Goal: Task Accomplishment & Management: Use online tool/utility

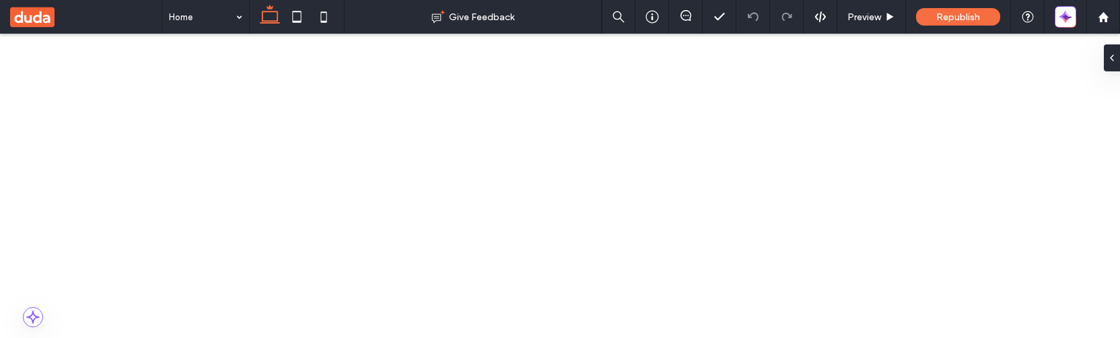
scroll to position [494, 0]
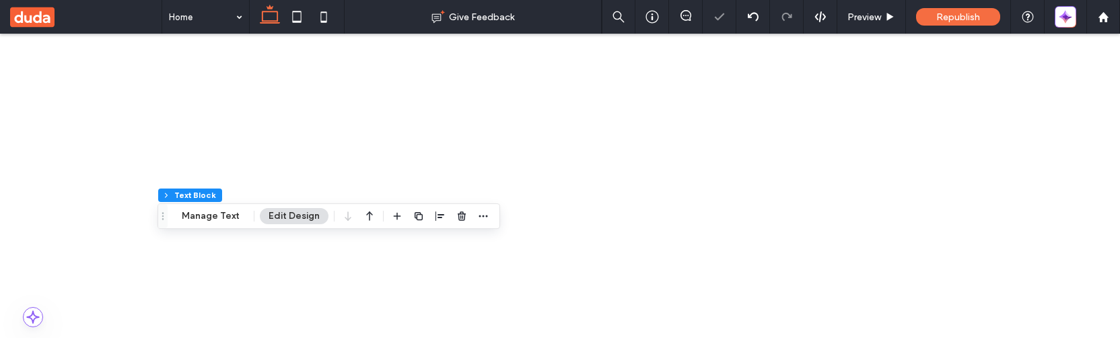
scroll to position [473, 0]
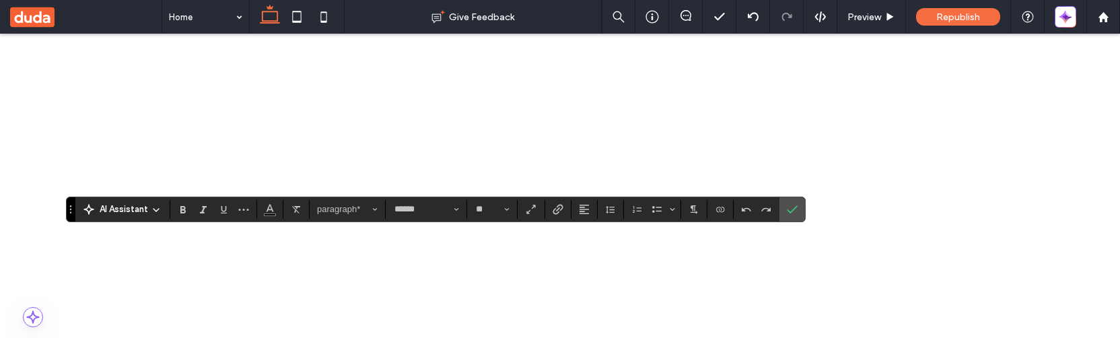
scroll to position [479, 0]
click at [794, 208] on icon "Confirm" at bounding box center [792, 209] width 11 height 11
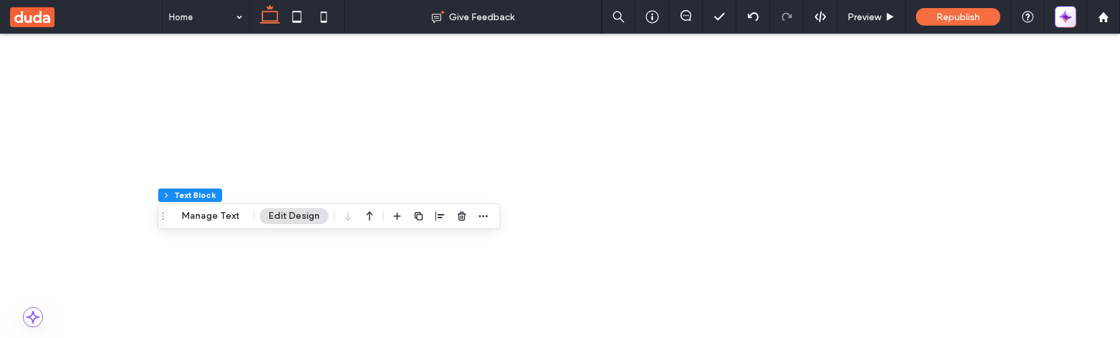
click at [1063, 13] on icon "button" at bounding box center [1065, 16] width 13 height 13
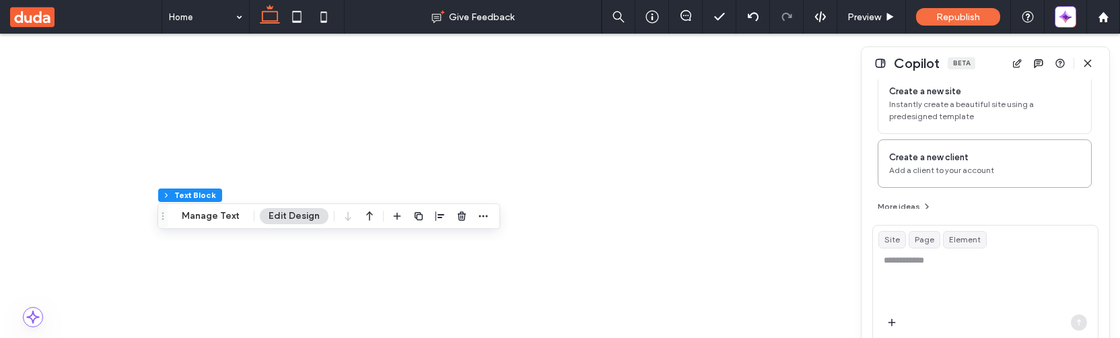
scroll to position [144, 0]
click at [897, 264] on textarea at bounding box center [985, 280] width 225 height 53
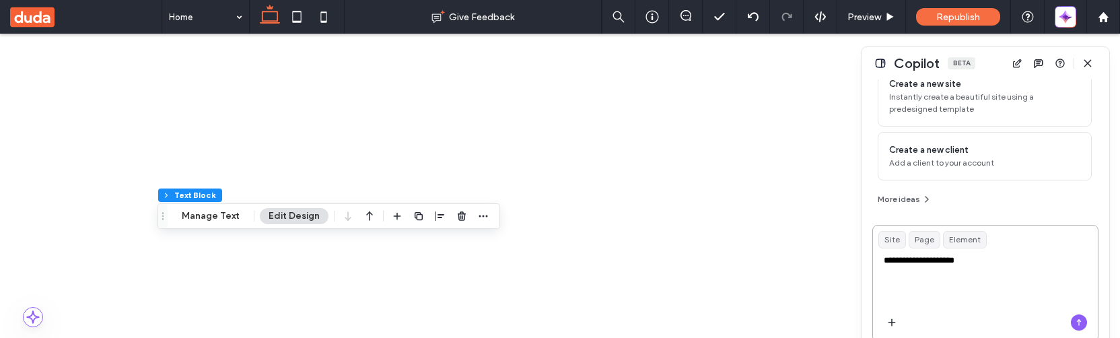
type textarea "**********"
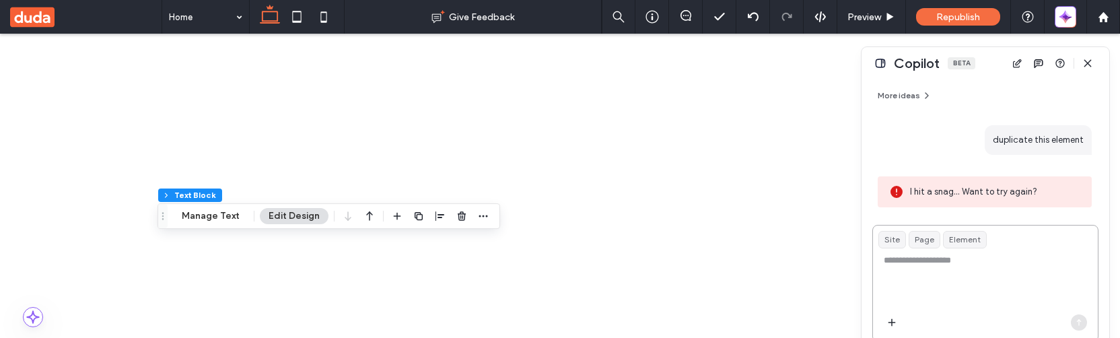
scroll to position [246, 0]
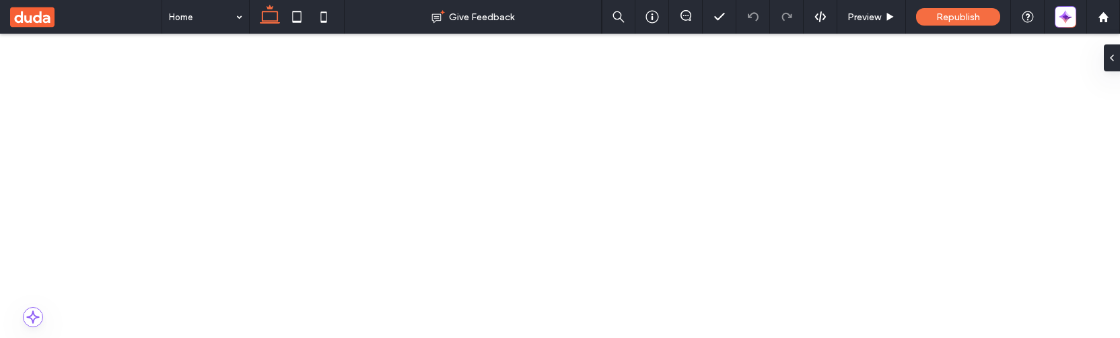
scroll to position [547, 0]
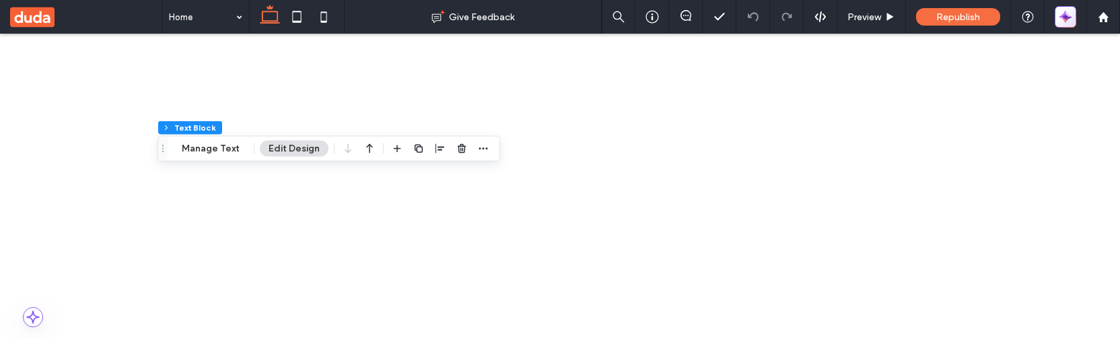
click at [1062, 24] on span "button" at bounding box center [1066, 16] width 12 height 19
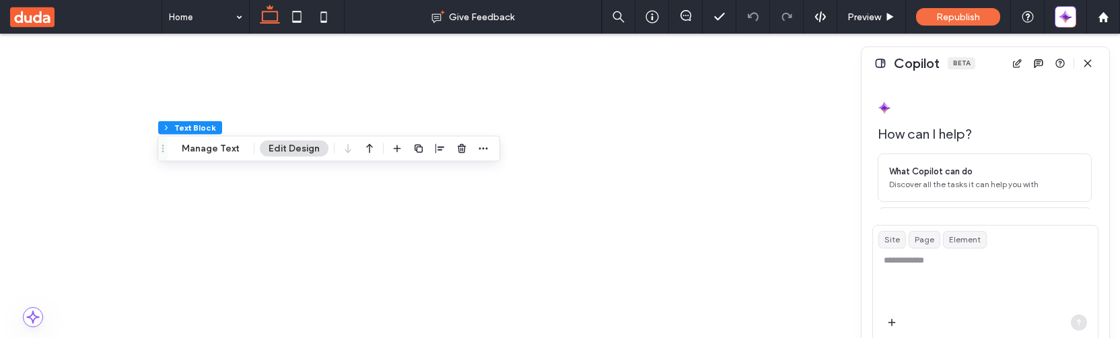
scroll to position [144, 0]
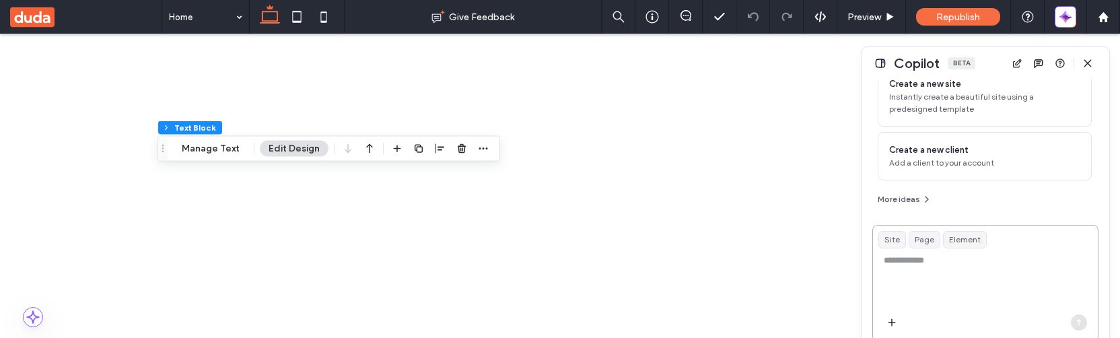
click at [924, 264] on textarea at bounding box center [985, 280] width 225 height 53
type textarea "**********"
type textarea "*"
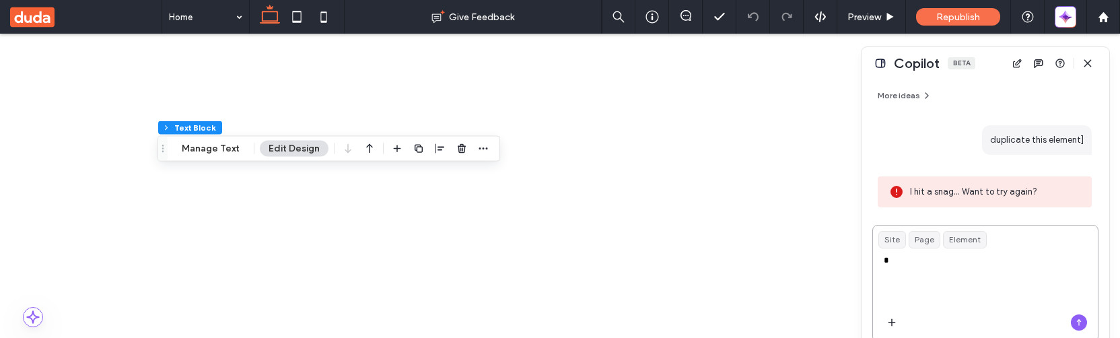
scroll to position [246, 0]
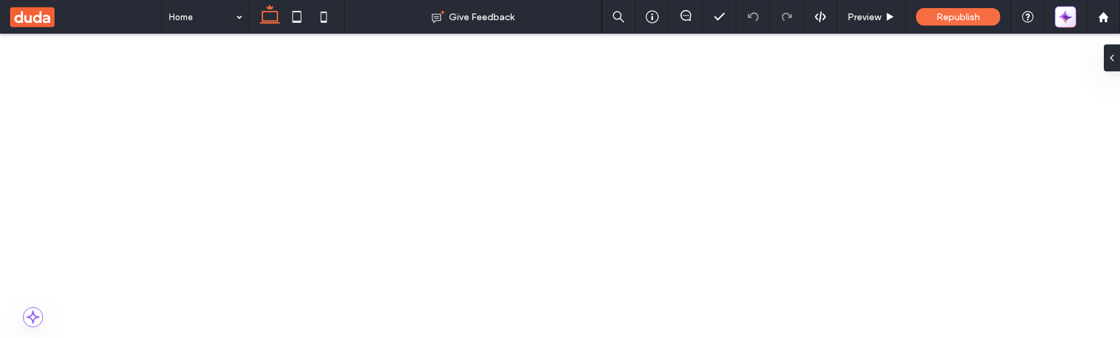
click at [1059, 10] on icon "button" at bounding box center [1065, 16] width 13 height 13
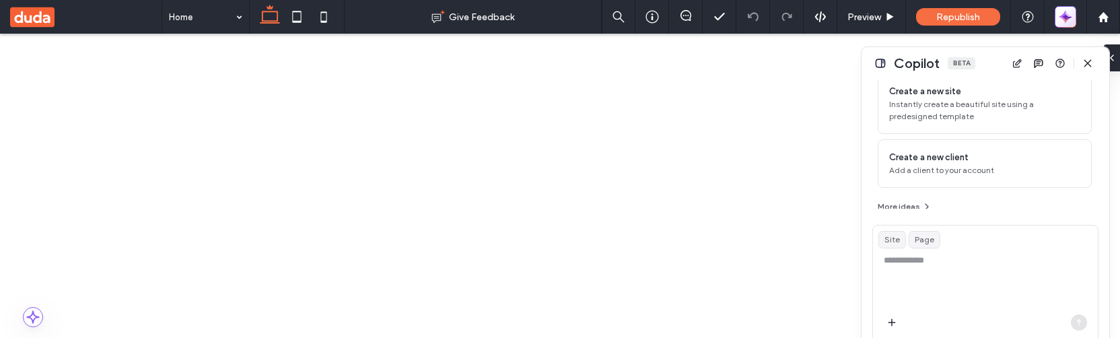
scroll to position [144, 0]
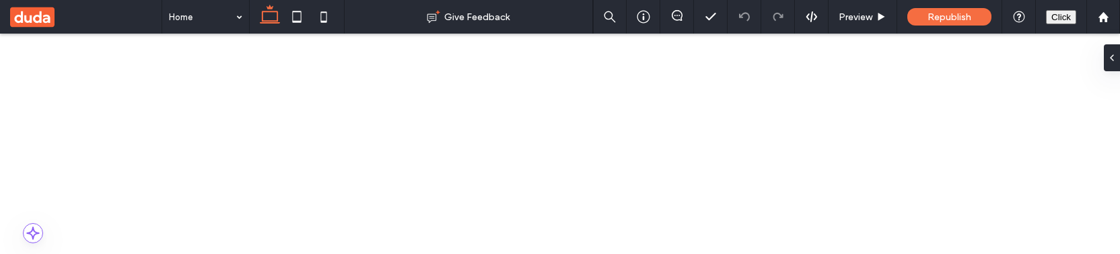
scroll to position [591, 0]
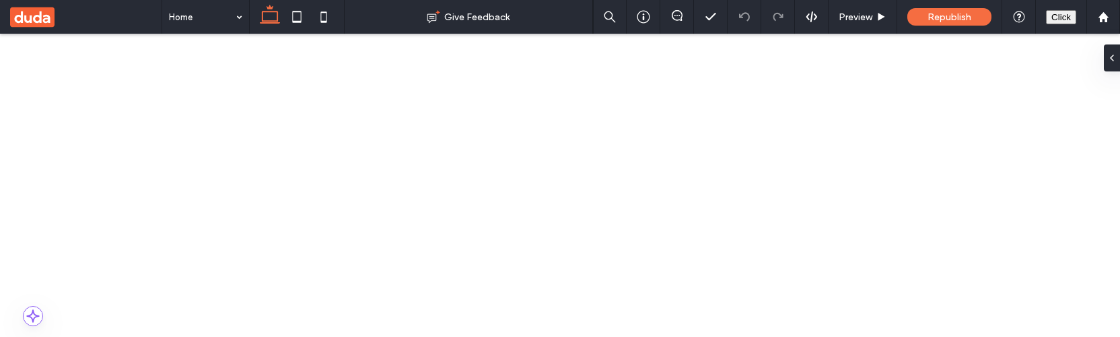
click at [1061, 18] on button "Click" at bounding box center [1061, 17] width 30 height 14
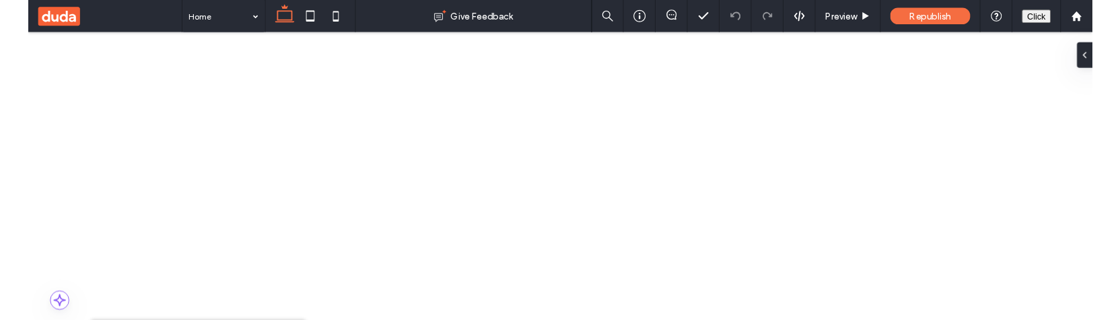
scroll to position [46, 0]
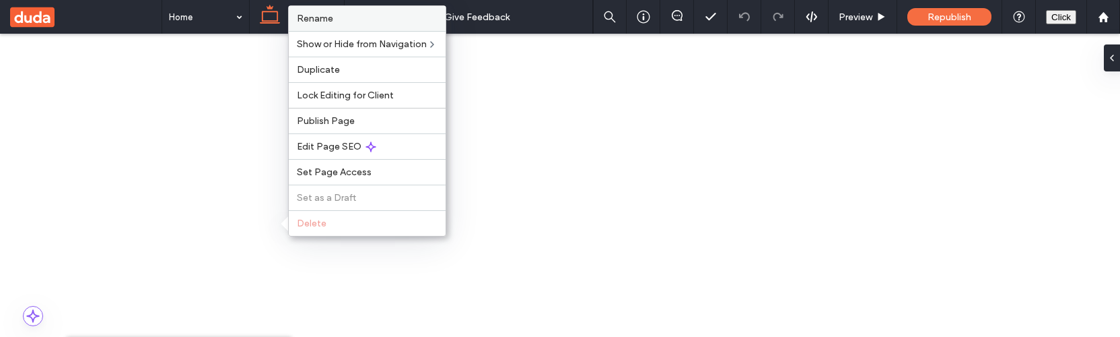
click at [357, 15] on label "Rename" at bounding box center [367, 18] width 141 height 11
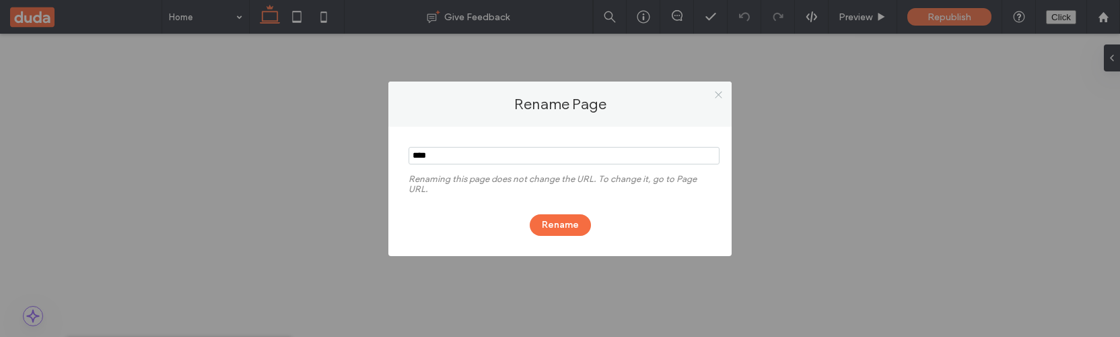
click at [720, 94] on icon at bounding box center [719, 95] width 10 height 10
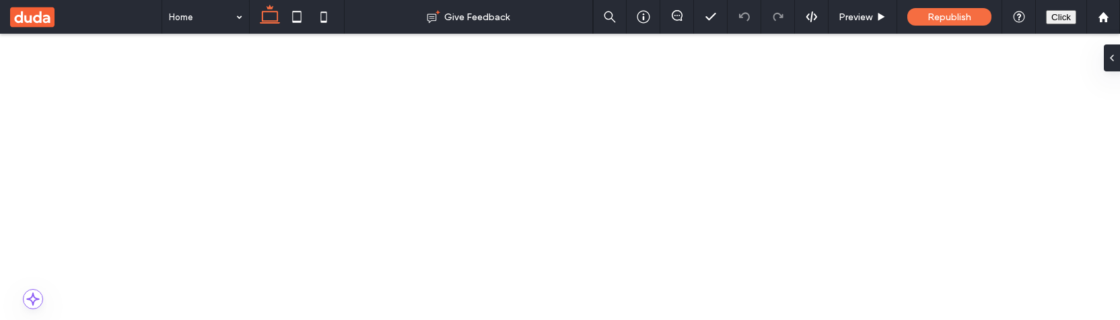
click at [1057, 18] on button "Click" at bounding box center [1061, 17] width 30 height 14
click at [1051, 18] on button "Click" at bounding box center [1061, 17] width 30 height 14
click at [1060, 14] on button "Click" at bounding box center [1061, 17] width 30 height 14
click at [1060, 15] on button "Click" at bounding box center [1061, 17] width 30 height 14
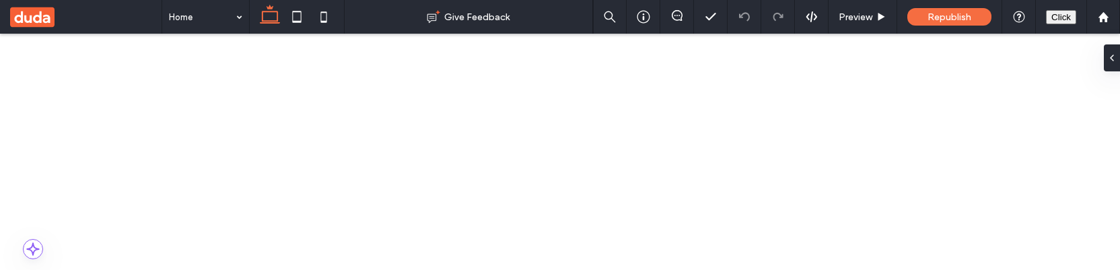
click at [1057, 18] on button "Click" at bounding box center [1061, 17] width 30 height 14
click at [1059, 18] on button "Click" at bounding box center [1061, 17] width 30 height 14
click at [1051, 17] on button "Click" at bounding box center [1061, 17] width 30 height 14
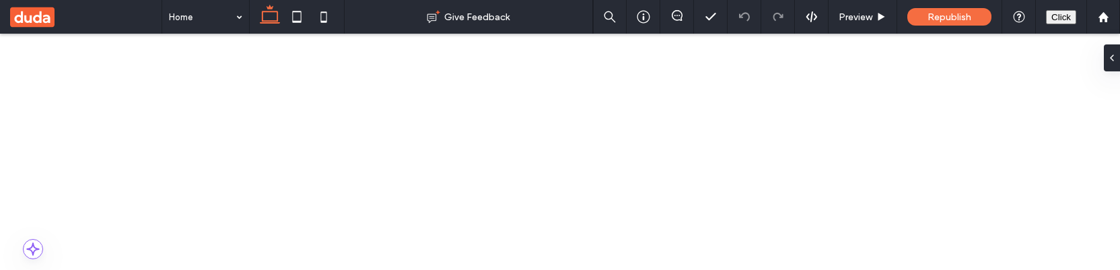
scroll to position [221, 0]
click at [1057, 15] on button "Click" at bounding box center [1061, 17] width 30 height 14
